Goal: Information Seeking & Learning: Learn about a topic

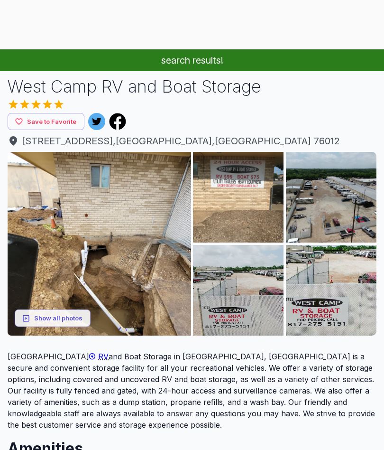
scroll to position [65, 0]
click at [74, 315] on button "Show all photos" at bounding box center [53, 318] width 76 height 18
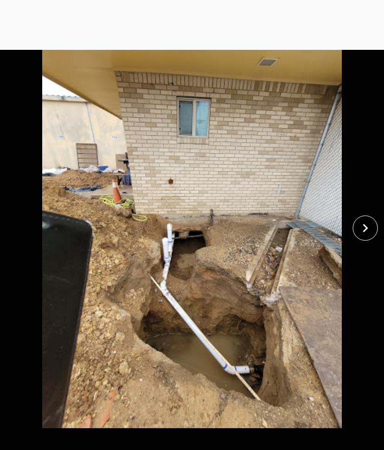
click at [362, 229] on icon "close" at bounding box center [365, 228] width 17 height 17
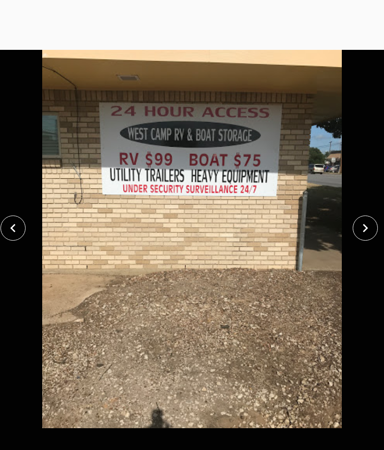
click at [356, 231] on button "close" at bounding box center [365, 227] width 25 height 25
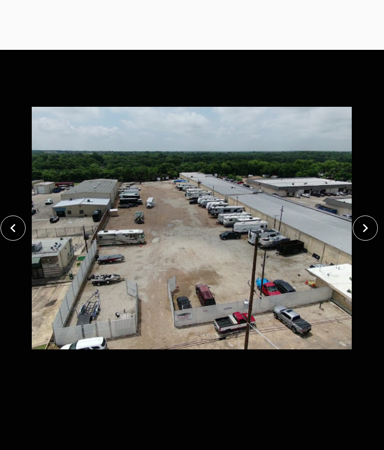
click at [358, 231] on icon "close" at bounding box center [365, 228] width 17 height 17
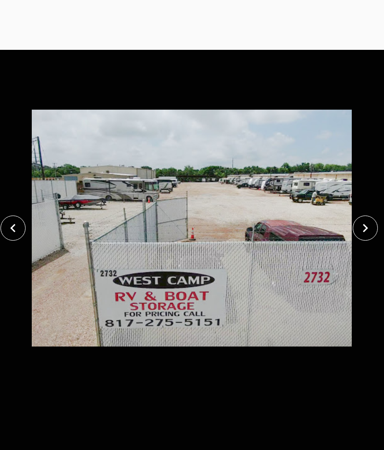
click at [365, 224] on icon "close" at bounding box center [365, 228] width 17 height 17
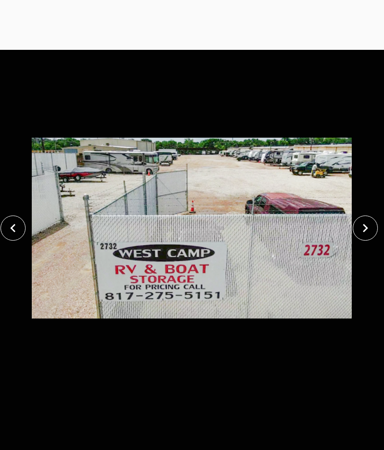
click at [363, 227] on icon "close" at bounding box center [365, 228] width 17 height 17
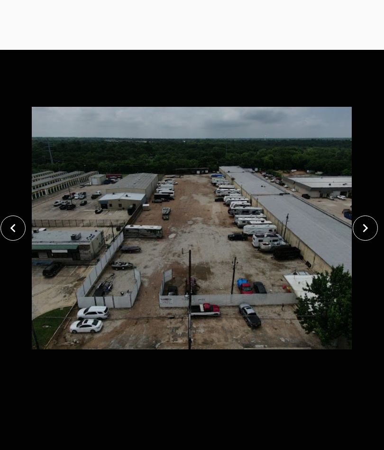
click at [361, 224] on icon "close" at bounding box center [365, 228] width 17 height 17
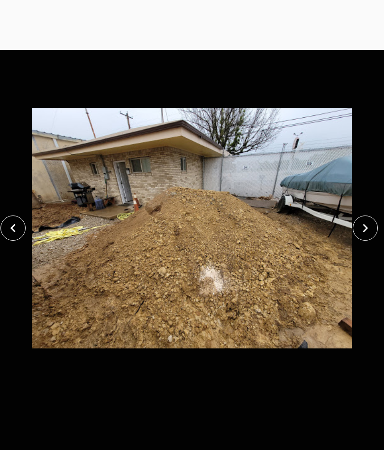
click at [366, 224] on icon "close" at bounding box center [365, 228] width 17 height 17
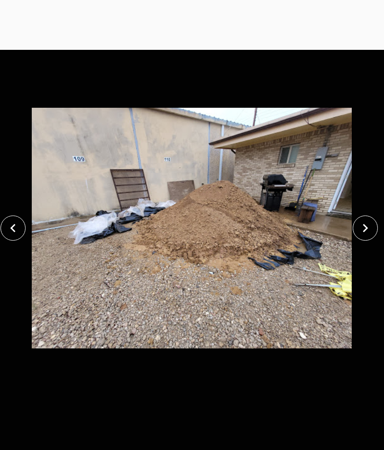
click at [367, 220] on icon "close" at bounding box center [365, 228] width 17 height 17
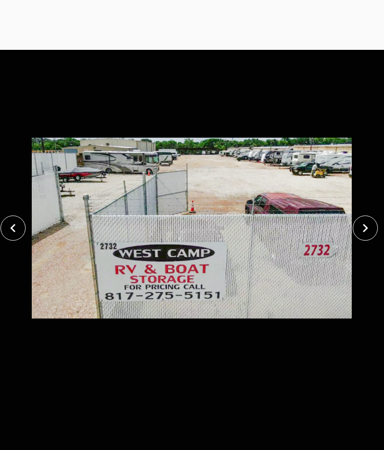
click at [360, 230] on icon "close" at bounding box center [365, 228] width 17 height 17
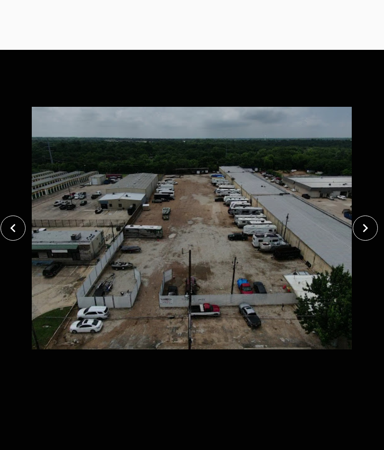
click at [369, 226] on icon "close" at bounding box center [365, 228] width 17 height 17
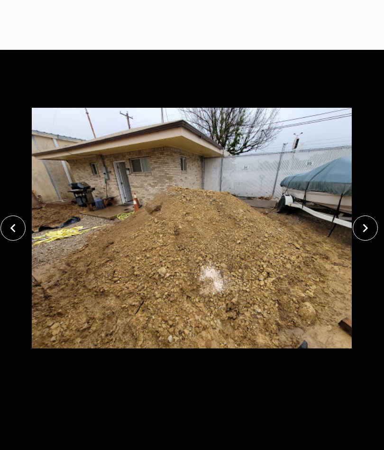
click at [366, 224] on icon "close" at bounding box center [365, 228] width 17 height 17
